Goal: Information Seeking & Learning: Learn about a topic

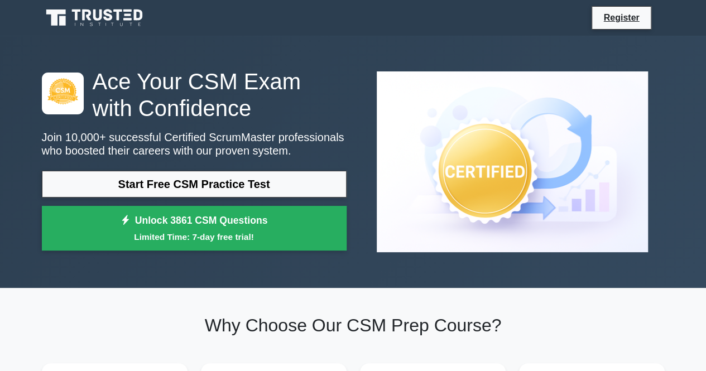
click at [266, 181] on link "Start Free CSM Practice Test" at bounding box center [194, 184] width 305 height 27
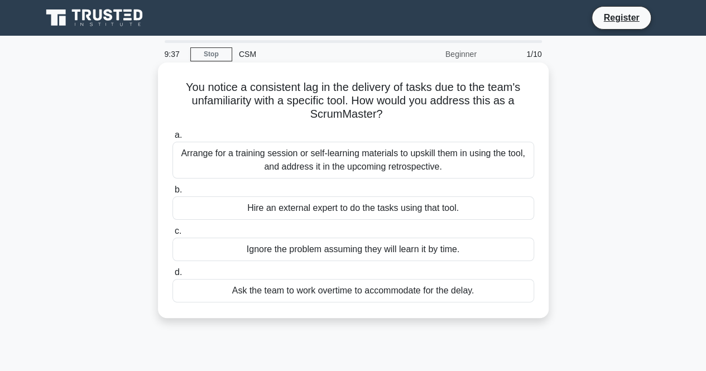
click at [401, 165] on div "Arrange for a training session or self-learning materials to upskill them in us…" at bounding box center [354, 160] width 362 height 37
click at [173, 139] on input "a. Arrange for a training session or self-learning materials to upskill them in…" at bounding box center [173, 135] width 0 height 7
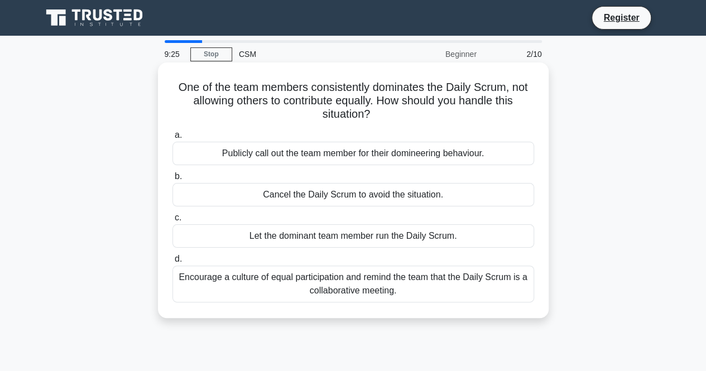
click at [466, 282] on div "Encourage a culture of equal participation and remind the team that the Daily S…" at bounding box center [354, 284] width 362 height 37
click at [173, 263] on input "d. Encourage a culture of equal participation and remind the team that the Dail…" at bounding box center [173, 259] width 0 height 7
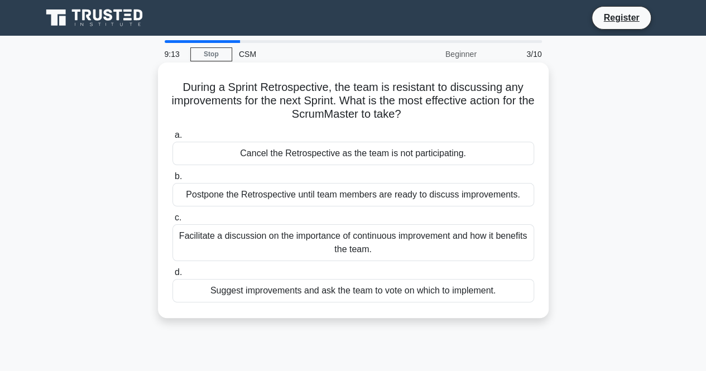
click at [508, 252] on div "Facilitate a discussion on the importance of continuous improvement and how it …" at bounding box center [354, 242] width 362 height 37
click at [173, 222] on input "c. Facilitate a discussion on the importance of continuous improvement and how …" at bounding box center [173, 217] width 0 height 7
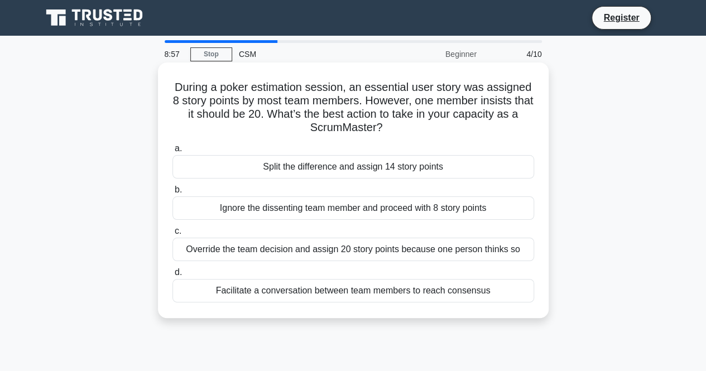
click at [525, 290] on div "Facilitate a conversation between team members to reach consensus" at bounding box center [354, 290] width 362 height 23
click at [173, 276] on input "d. Facilitate a conversation between team members to reach consensus" at bounding box center [173, 272] width 0 height 7
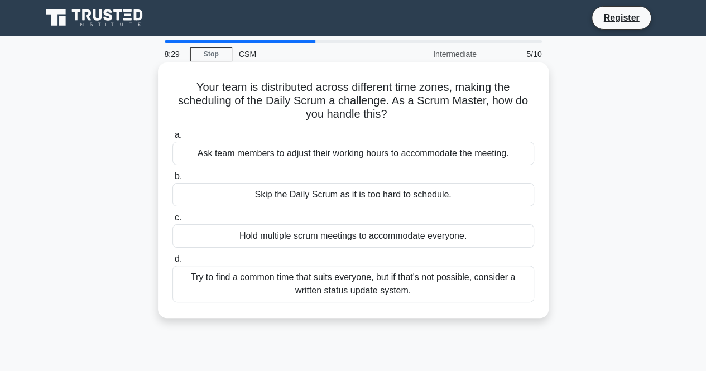
click at [489, 161] on div "Ask team members to adjust their working hours to accommodate the meeting." at bounding box center [354, 153] width 362 height 23
click at [173, 139] on input "a. Ask team members to adjust their working hours to accommodate the meeting." at bounding box center [173, 135] width 0 height 7
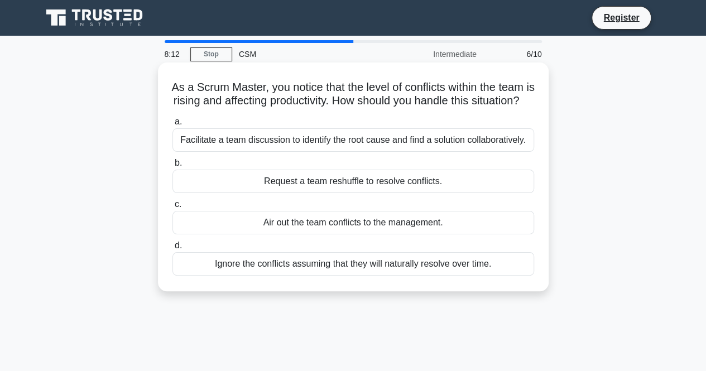
click at [519, 152] on div "Facilitate a team discussion to identify the root cause and find a solution col…" at bounding box center [354, 139] width 362 height 23
click at [173, 126] on input "a. Facilitate a team discussion to identify the root cause and find a solution …" at bounding box center [173, 121] width 0 height 7
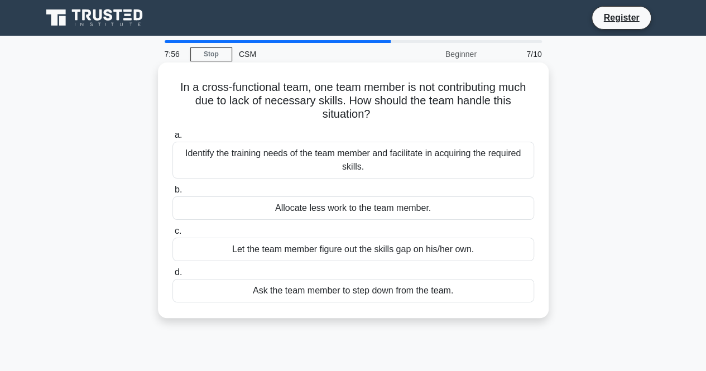
click at [507, 168] on div "Identify the training needs of the team member and facilitate in acquiring the …" at bounding box center [354, 160] width 362 height 37
click at [173, 139] on input "a. Identify the training needs of the team member and facilitate in acquiring t…" at bounding box center [173, 135] width 0 height 7
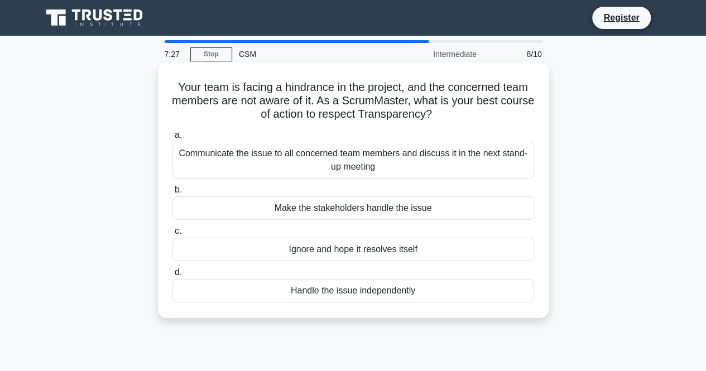
click at [498, 169] on div "Communicate the issue to all concerned team members and discuss it in the next …" at bounding box center [354, 160] width 362 height 37
click at [173, 139] on input "a. Communicate the issue to all concerned team members and discuss it in the ne…" at bounding box center [173, 135] width 0 height 7
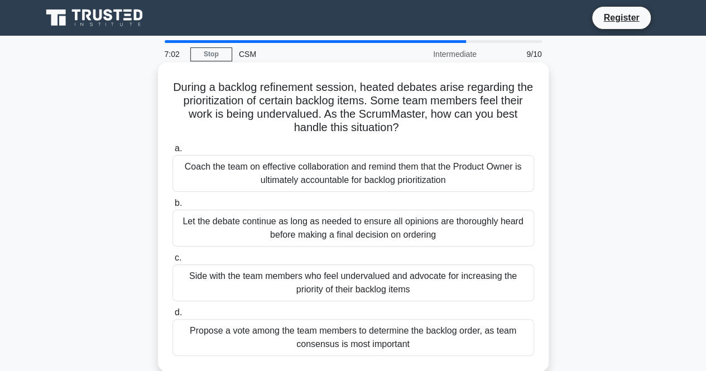
click at [518, 173] on div "Coach the team on effective collaboration and remind them that the Product Owne…" at bounding box center [354, 173] width 362 height 37
click at [173, 152] on input "a. Coach the team on effective collaboration and remind them that the Product O…" at bounding box center [173, 148] width 0 height 7
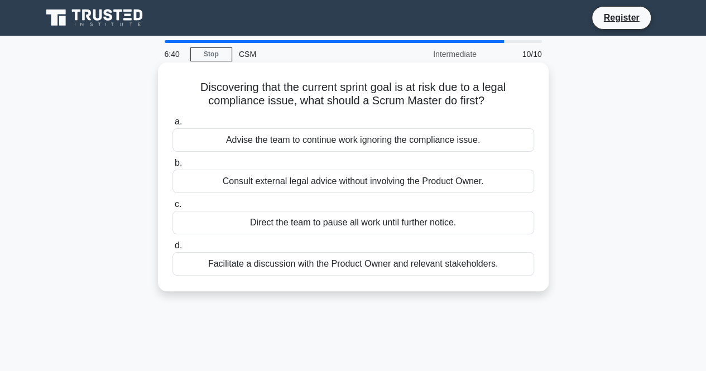
click at [509, 267] on div "Facilitate a discussion with the Product Owner and relevant stakeholders." at bounding box center [354, 263] width 362 height 23
click at [173, 250] on input "d. Facilitate a discussion with the Product Owner and relevant stakeholders." at bounding box center [173, 245] width 0 height 7
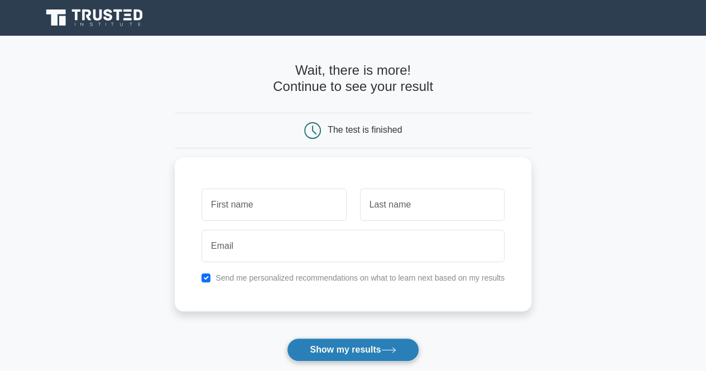
click at [386, 342] on button "Show my results" at bounding box center [353, 349] width 132 height 23
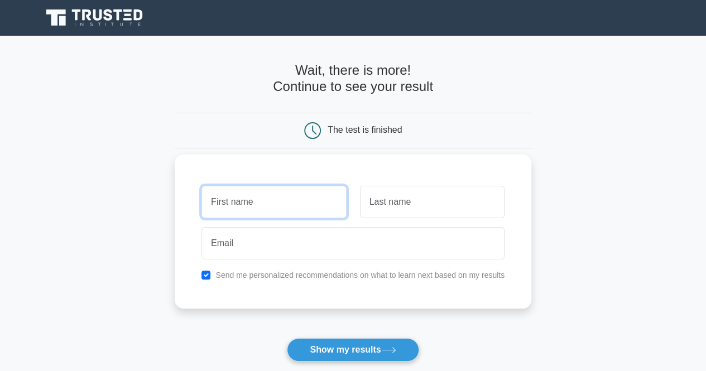
click at [278, 206] on input "text" at bounding box center [274, 202] width 145 height 32
type input "Siri"
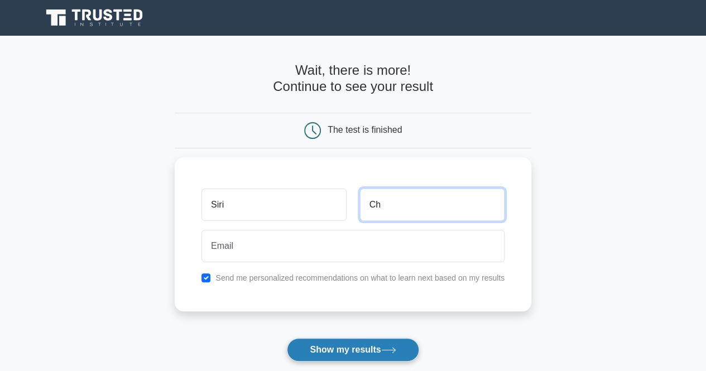
type input "Ch"
click at [310, 346] on button "Show my results" at bounding box center [353, 349] width 132 height 23
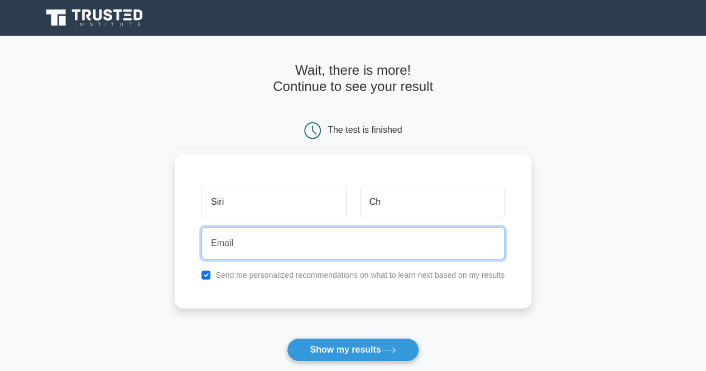
click at [241, 243] on input "email" at bounding box center [353, 243] width 303 height 32
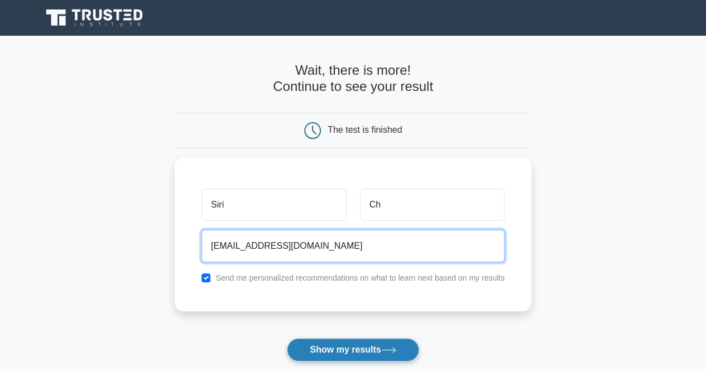
type input "ch.sirysha@gmail.com"
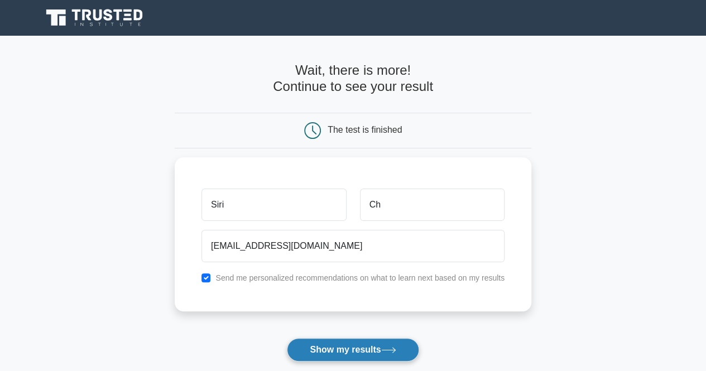
click at [335, 346] on button "Show my results" at bounding box center [353, 349] width 132 height 23
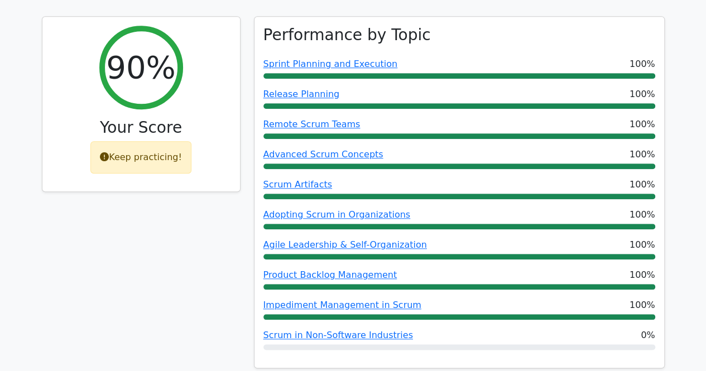
scroll to position [458, 0]
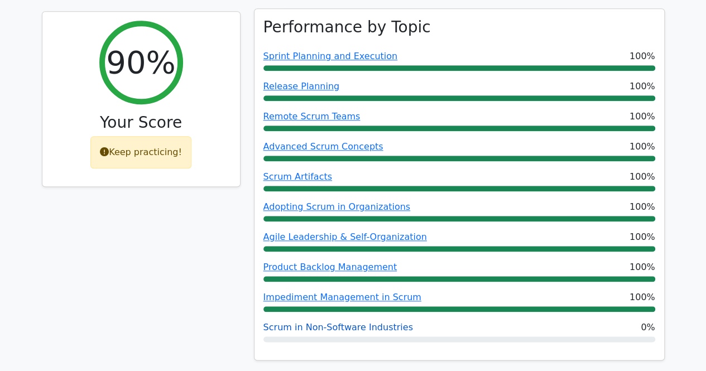
click at [356, 322] on link "Scrum in Non-Software Industries" at bounding box center [339, 327] width 150 height 11
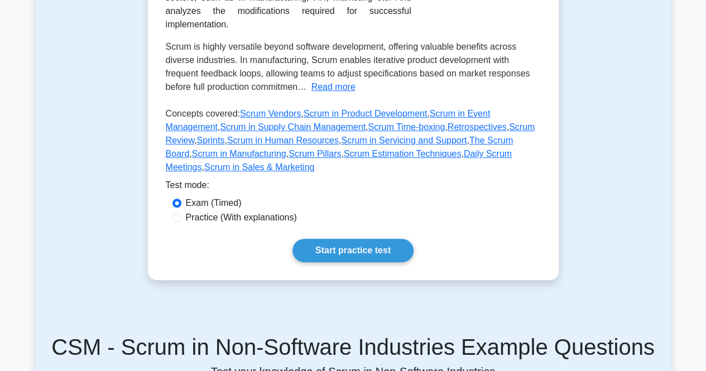
scroll to position [272, 0]
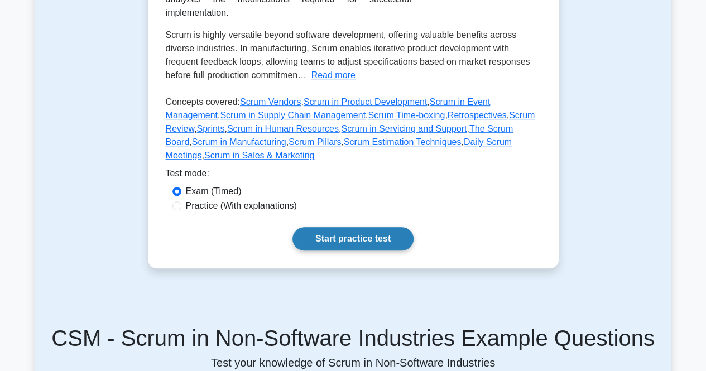
click at [380, 241] on link "Start practice test" at bounding box center [353, 238] width 121 height 23
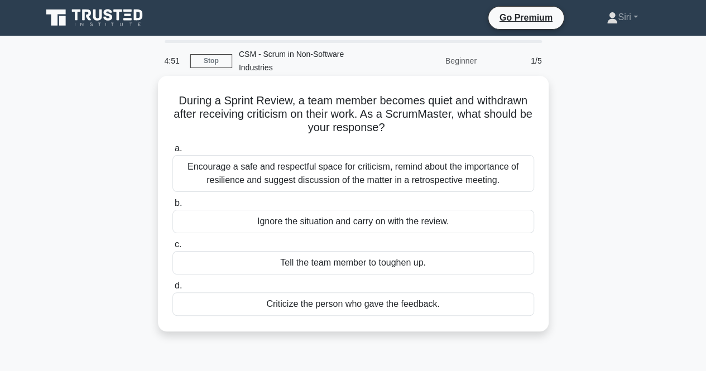
click at [475, 165] on div "Encourage a safe and respectful space for criticism, remind about the importanc…" at bounding box center [354, 173] width 362 height 37
click at [173, 152] on input "a. Encourage a safe and respectful space for criticism, remind about the import…" at bounding box center [173, 148] width 0 height 7
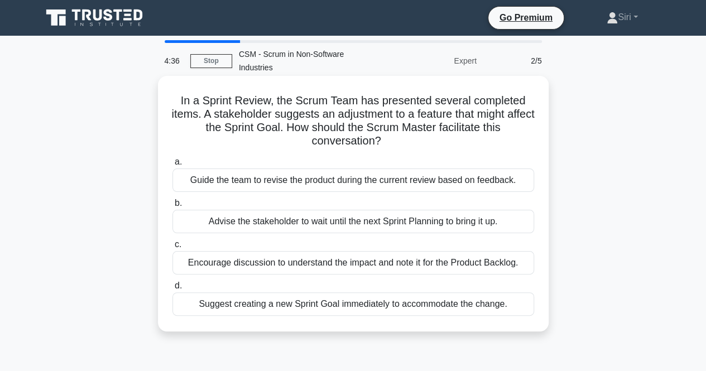
click at [529, 251] on div "Encourage discussion to understand the impact and note it for the Product Backl…" at bounding box center [354, 262] width 362 height 23
click at [173, 246] on input "c. Encourage discussion to understand the impact and note it for the Product Ba…" at bounding box center [173, 244] width 0 height 7
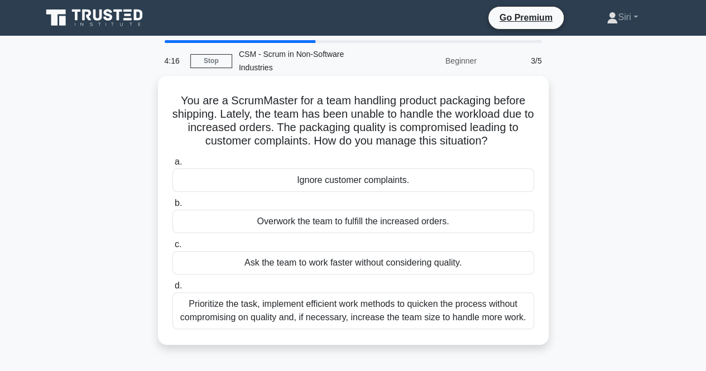
click at [503, 308] on div "Prioritize the task, implement efficient work methods to quicken the process wi…" at bounding box center [354, 311] width 362 height 37
click at [173, 290] on input "d. Prioritize the task, implement efficient work methods to quicken the process…" at bounding box center [173, 286] width 0 height 7
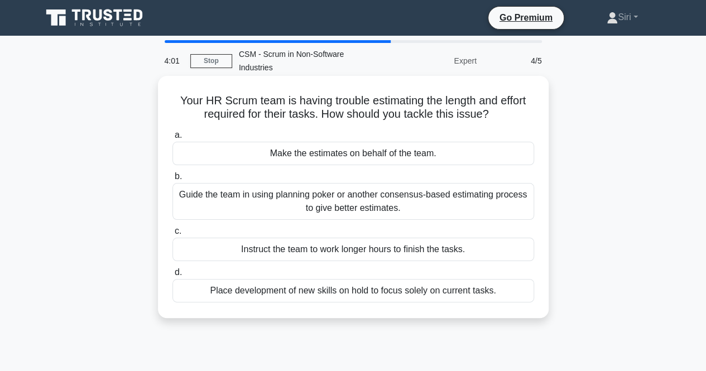
click at [480, 193] on div "Guide the team in using planning poker or another consensus-based estimating pr…" at bounding box center [354, 201] width 362 height 37
click at [173, 180] on input "b. Guide the team in using planning poker or another consensus-based estimating…" at bounding box center [173, 176] width 0 height 7
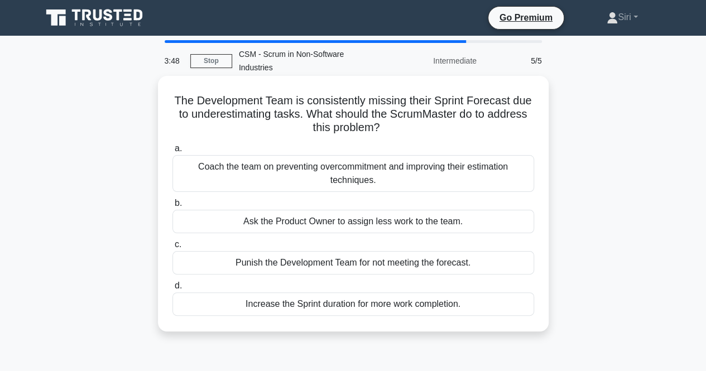
click at [489, 179] on div "a. Coach the team on preventing overcommitment and improving their estimation t…" at bounding box center [353, 229] width 375 height 179
click at [482, 169] on div "Coach the team on preventing overcommitment and improving their estimation tech…" at bounding box center [354, 173] width 362 height 37
click at [173, 152] on input "a. Coach the team on preventing overcommitment and improving their estimation t…" at bounding box center [173, 148] width 0 height 7
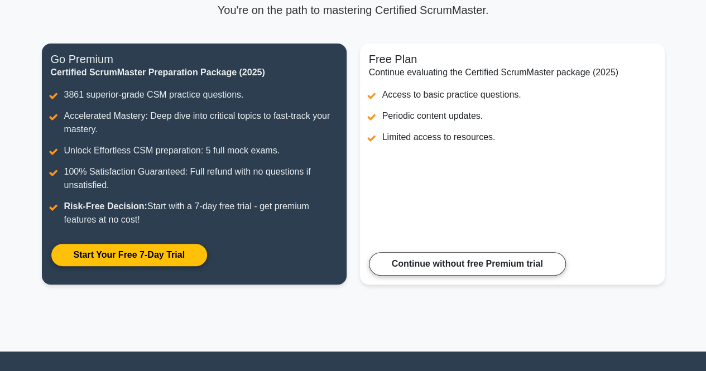
scroll to position [108, 0]
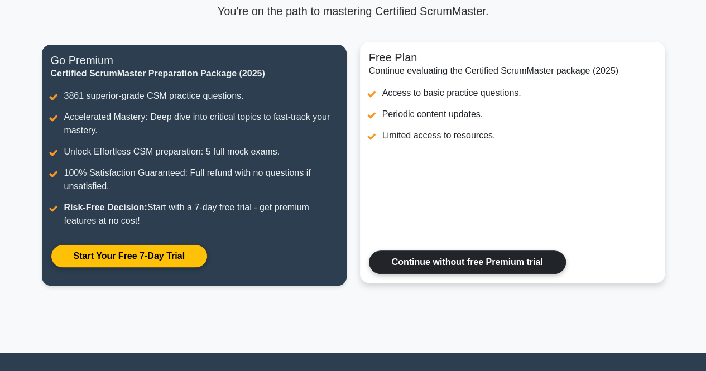
click at [548, 266] on link "Continue without free Premium trial" at bounding box center [467, 262] width 197 height 23
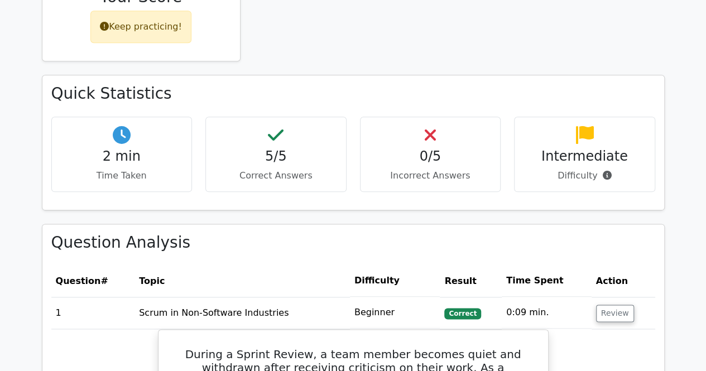
scroll to position [588, 0]
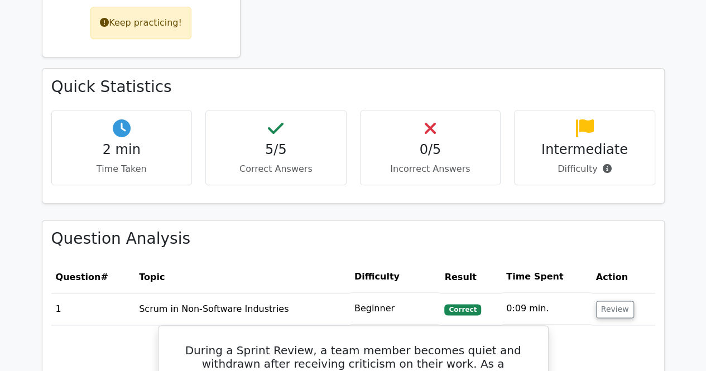
click at [429, 162] on p "Incorrect Answers" at bounding box center [431, 168] width 122 height 13
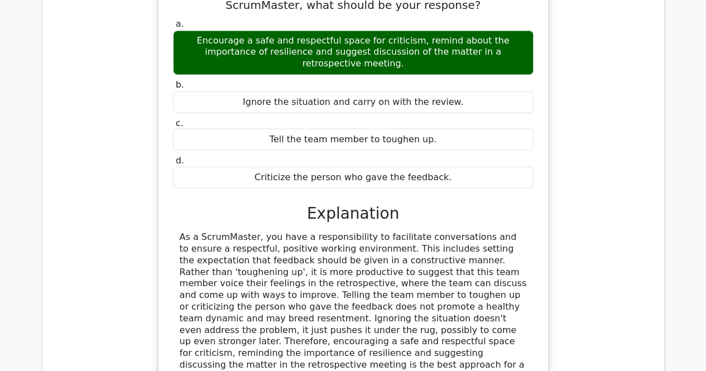
scroll to position [0, 0]
